Goal: Book appointment/travel/reservation

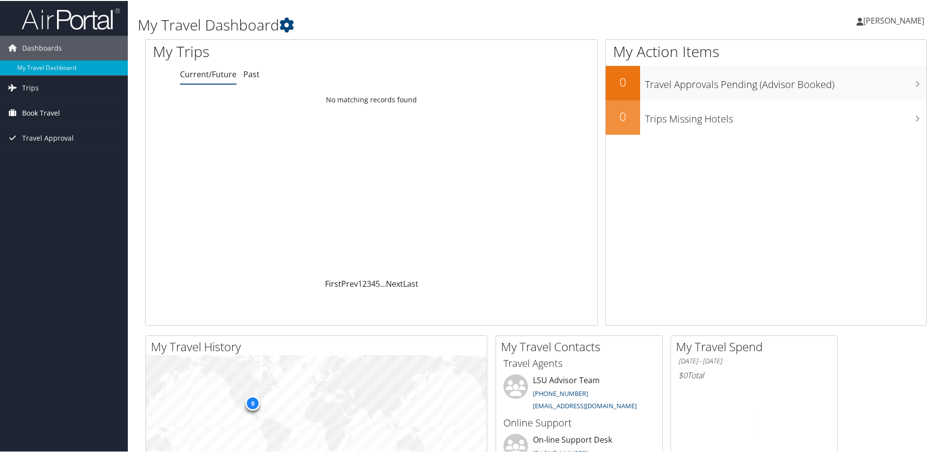
click at [66, 109] on link "Book Travel" at bounding box center [64, 112] width 128 height 25
click at [76, 147] on link "Book/Manage Online Trips" at bounding box center [64, 146] width 128 height 15
